Goal: Task Accomplishment & Management: Use online tool/utility

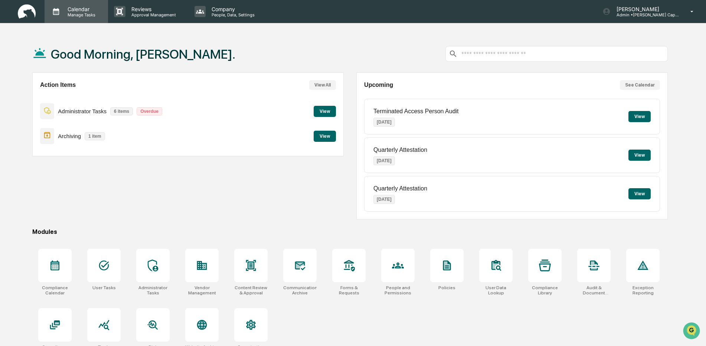
click at [80, 7] on p "Calendar" at bounding box center [81, 9] width 38 height 6
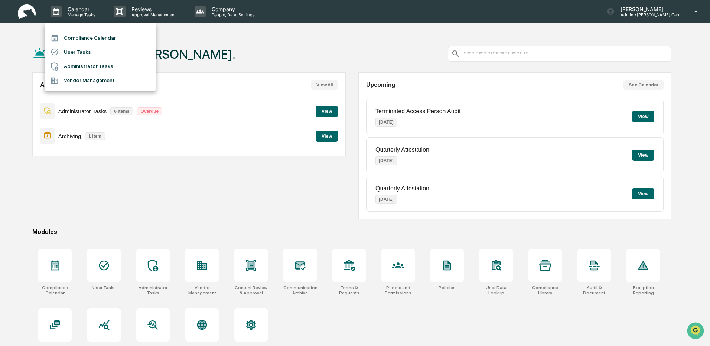
click at [80, 38] on li "Compliance Calendar" at bounding box center [100, 38] width 111 height 14
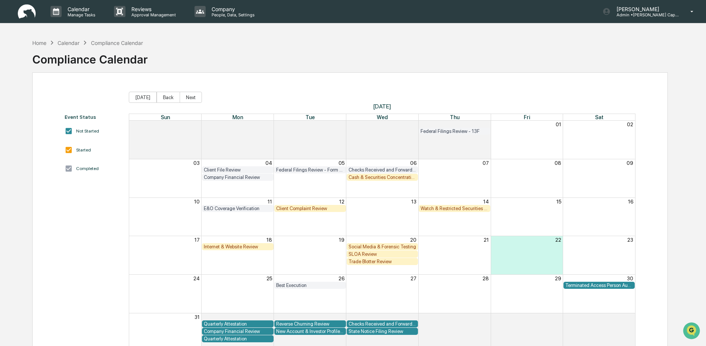
click at [371, 254] on div "SLOA Review" at bounding box center [383, 254] width 68 height 6
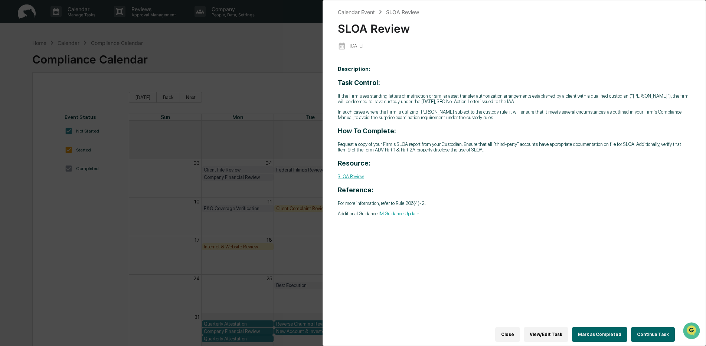
click at [647, 331] on button "Continue Task" at bounding box center [653, 334] width 44 height 15
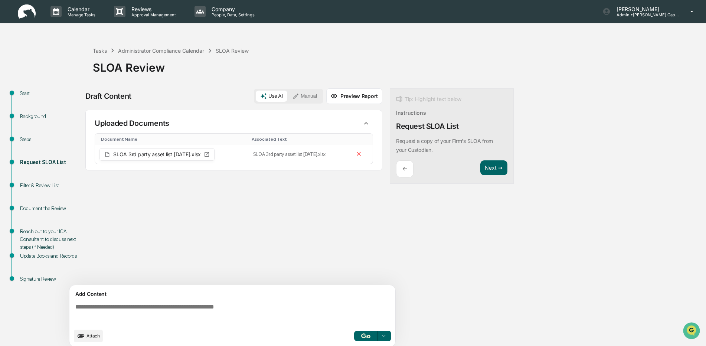
click at [25, 94] on div "Start" at bounding box center [50, 94] width 61 height 8
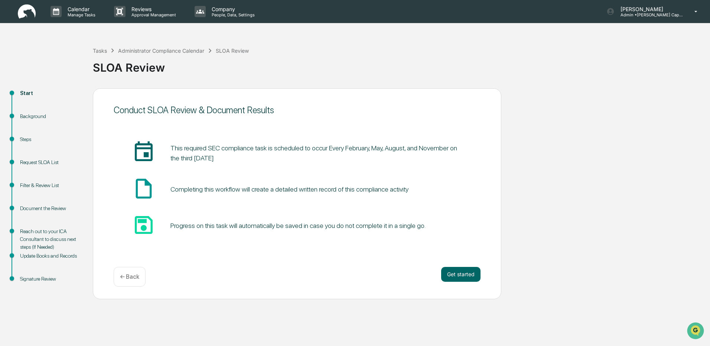
click at [32, 115] on div "Background" at bounding box center [50, 117] width 61 height 8
click at [448, 270] on button "Get started" at bounding box center [460, 274] width 39 height 15
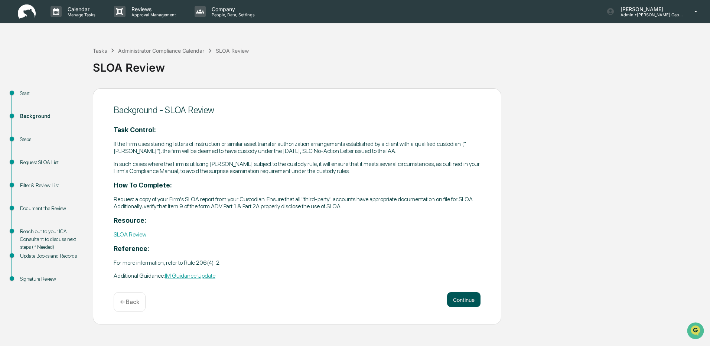
click at [452, 300] on button "Continue" at bounding box center [463, 299] width 33 height 15
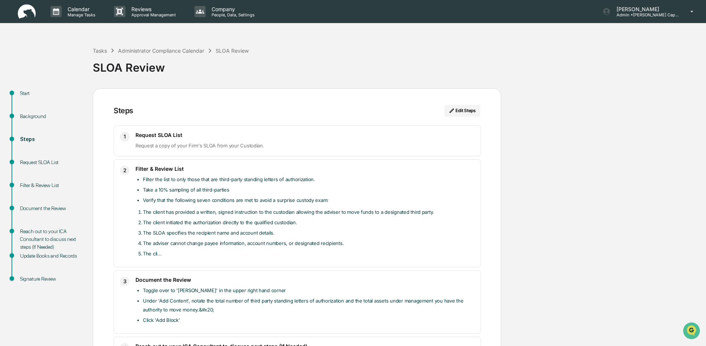
click at [148, 254] on li "The cli..." at bounding box center [309, 253] width 332 height 9
click at [469, 110] on button "Edit Steps" at bounding box center [463, 111] width 36 height 12
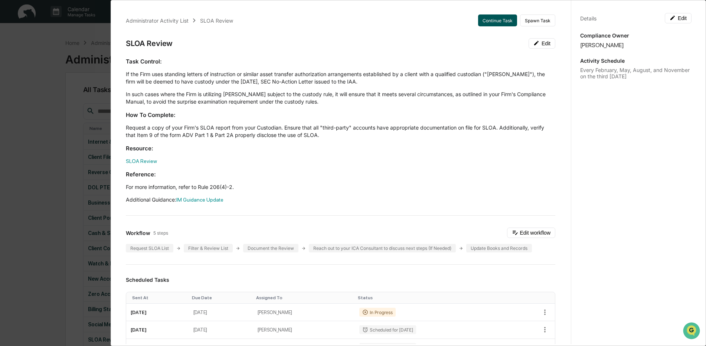
click at [490, 20] on button "Continue Task" at bounding box center [497, 20] width 39 height 12
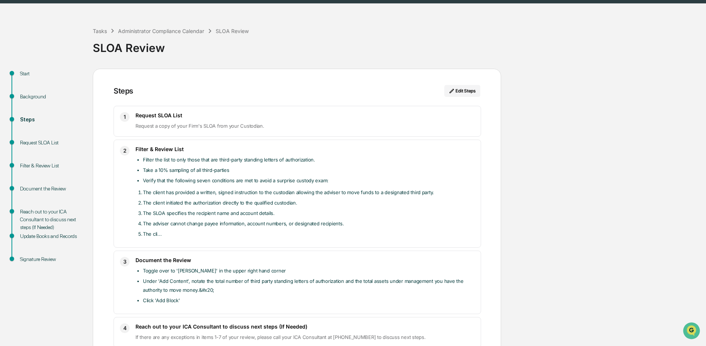
scroll to position [37, 0]
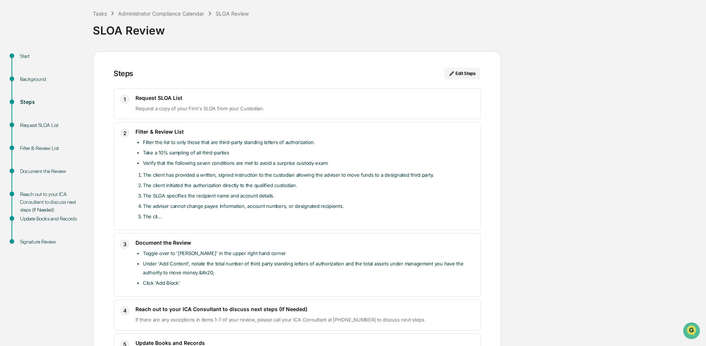
click at [153, 208] on li "The adviser cannot change payee information, account numbers, or designated rec…" at bounding box center [309, 206] width 332 height 9
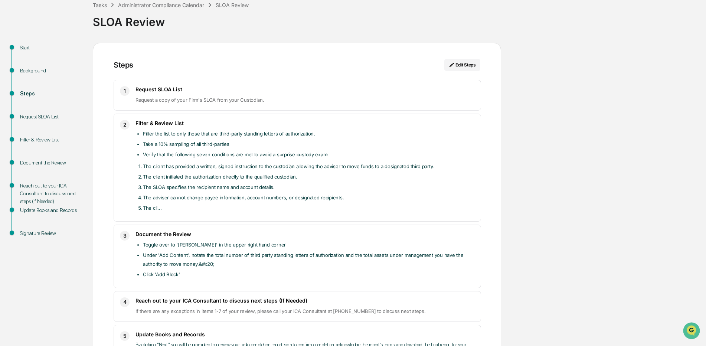
scroll to position [44, 0]
